Goal: Information Seeking & Learning: Learn about a topic

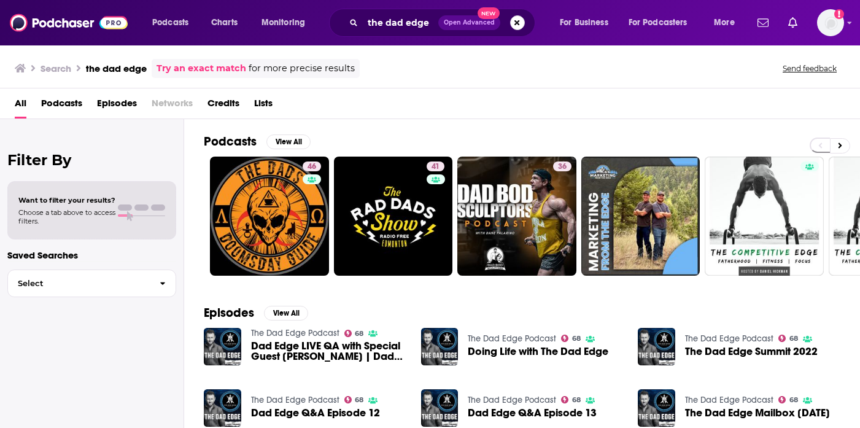
drag, startPoint x: 510, startPoint y: 23, endPoint x: 469, endPoint y: 25, distance: 41.8
click at [511, 23] on button "Search podcasts, credits, & more..." at bounding box center [517, 22] width 15 height 15
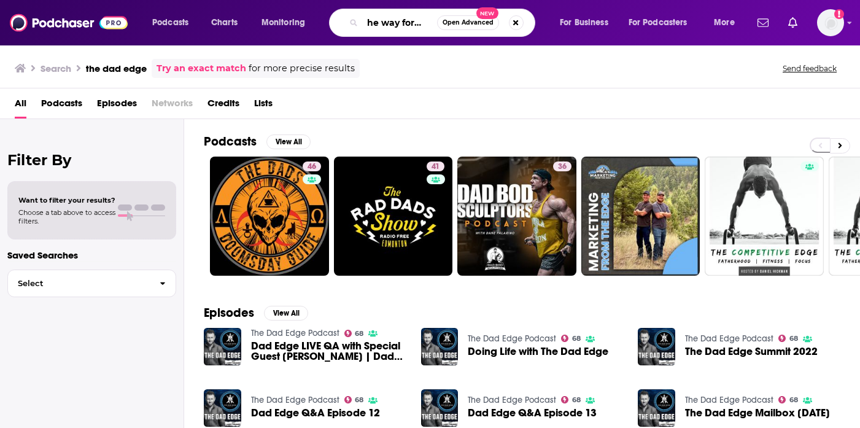
scroll to position [0, 10]
type input "the way forward"
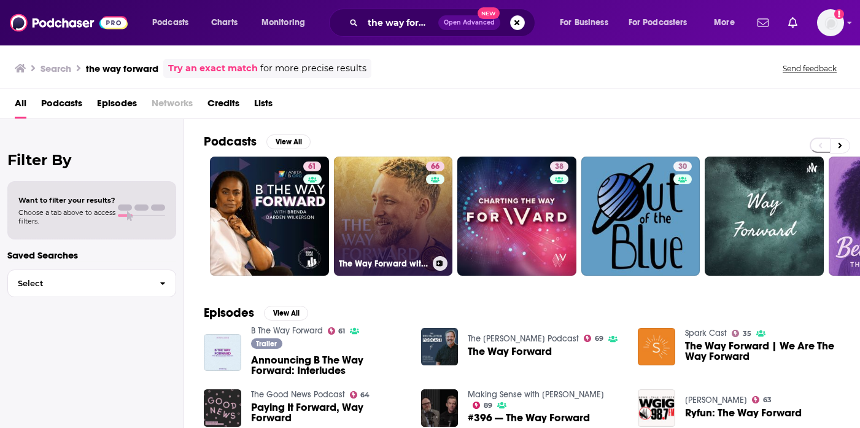
click at [398, 193] on link "66 The Way Forward with [PERSON_NAME]" at bounding box center [393, 216] width 119 height 119
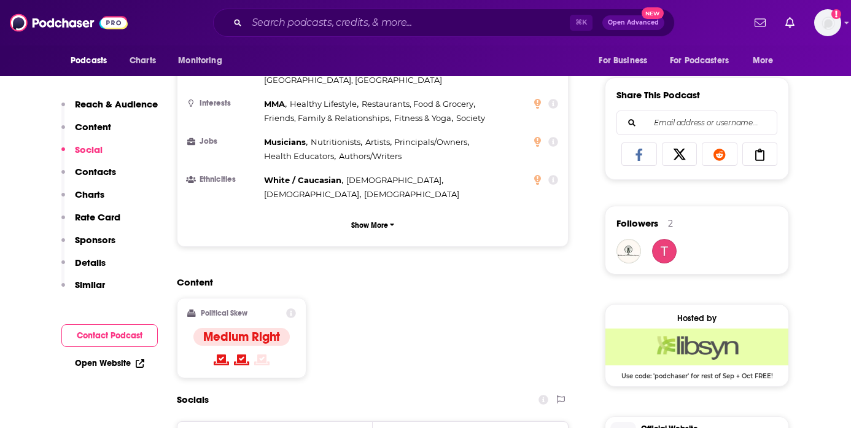
scroll to position [878, 0]
